Goal: Task Accomplishment & Management: Use online tool/utility

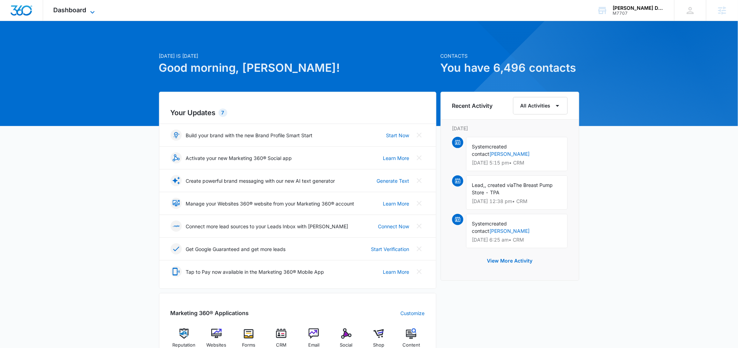
click at [95, 8] on icon at bounding box center [92, 12] width 8 height 8
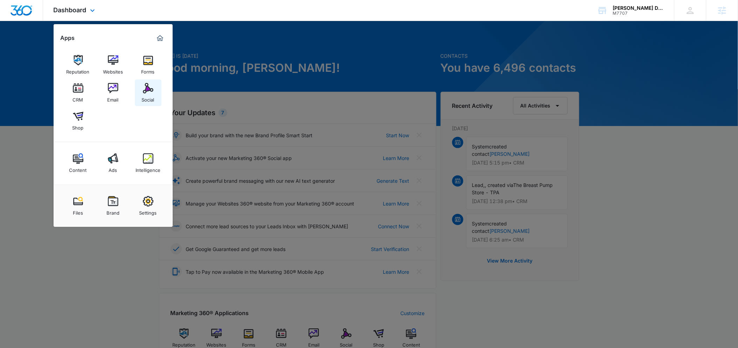
click at [144, 87] on img at bounding box center [148, 88] width 11 height 11
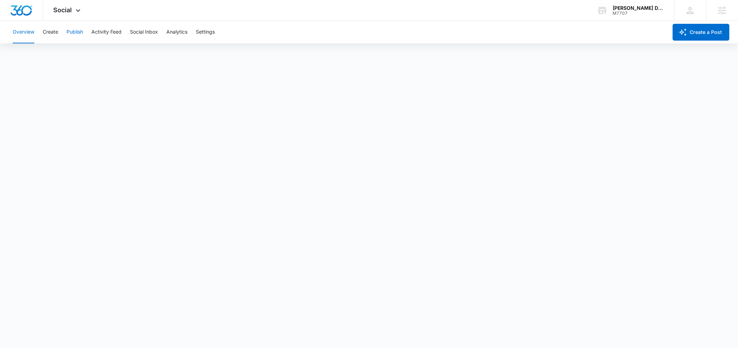
click at [68, 28] on button "Publish" at bounding box center [75, 32] width 16 height 22
click at [53, 35] on button "Create" at bounding box center [50, 32] width 15 height 22
click at [57, 53] on button "Approvals" at bounding box center [68, 54] width 23 height 20
click at [70, 35] on button "Publish" at bounding box center [75, 32] width 16 height 22
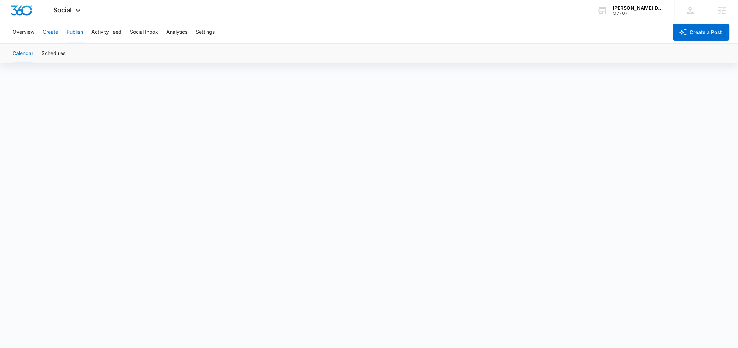
click at [49, 27] on button "Create" at bounding box center [50, 32] width 15 height 22
click at [70, 48] on button "Approvals" at bounding box center [68, 54] width 23 height 20
click at [71, 33] on button "Publish" at bounding box center [75, 32] width 16 height 22
click at [60, 53] on button "Schedules" at bounding box center [54, 54] width 24 height 20
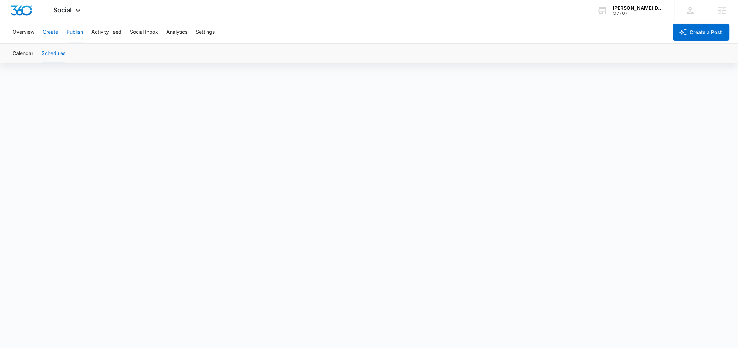
click at [57, 36] on button "Create" at bounding box center [50, 32] width 15 height 22
click at [63, 58] on button "Approvals" at bounding box center [68, 54] width 23 height 20
click at [77, 33] on button "Publish" at bounding box center [75, 32] width 16 height 22
click at [53, 50] on button "Schedules" at bounding box center [54, 54] width 24 height 20
click at [49, 37] on button "Create" at bounding box center [50, 32] width 15 height 22
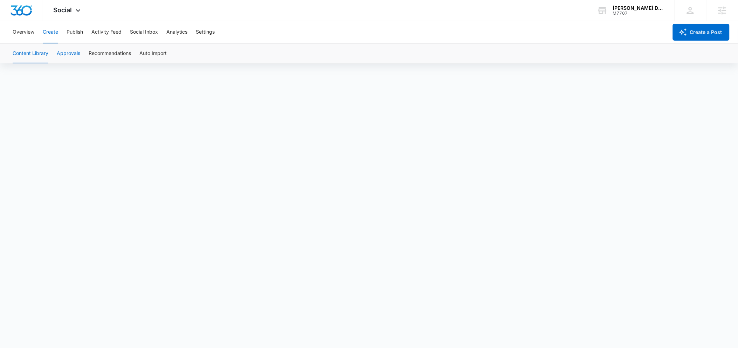
click at [68, 48] on button "Approvals" at bounding box center [68, 54] width 23 height 20
click at [75, 30] on button "Publish" at bounding box center [75, 32] width 16 height 22
click at [44, 50] on button "Schedules" at bounding box center [54, 54] width 24 height 20
click at [51, 30] on button "Create" at bounding box center [50, 32] width 15 height 22
click at [75, 32] on button "Publish" at bounding box center [75, 32] width 16 height 22
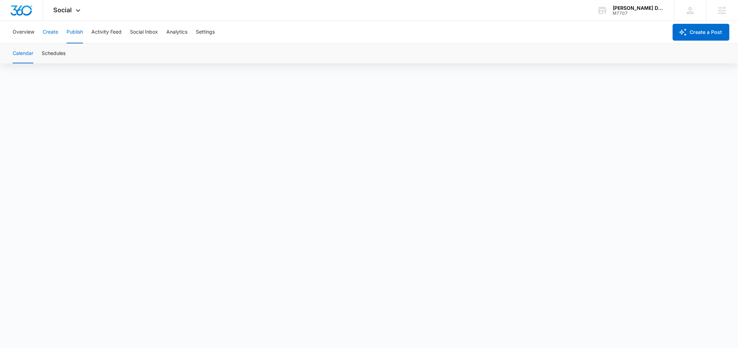
click at [55, 33] on button "Create" at bounding box center [50, 32] width 15 height 22
click at [66, 58] on button "Approvals" at bounding box center [68, 54] width 23 height 20
